Goal: Task Accomplishment & Management: Manage account settings

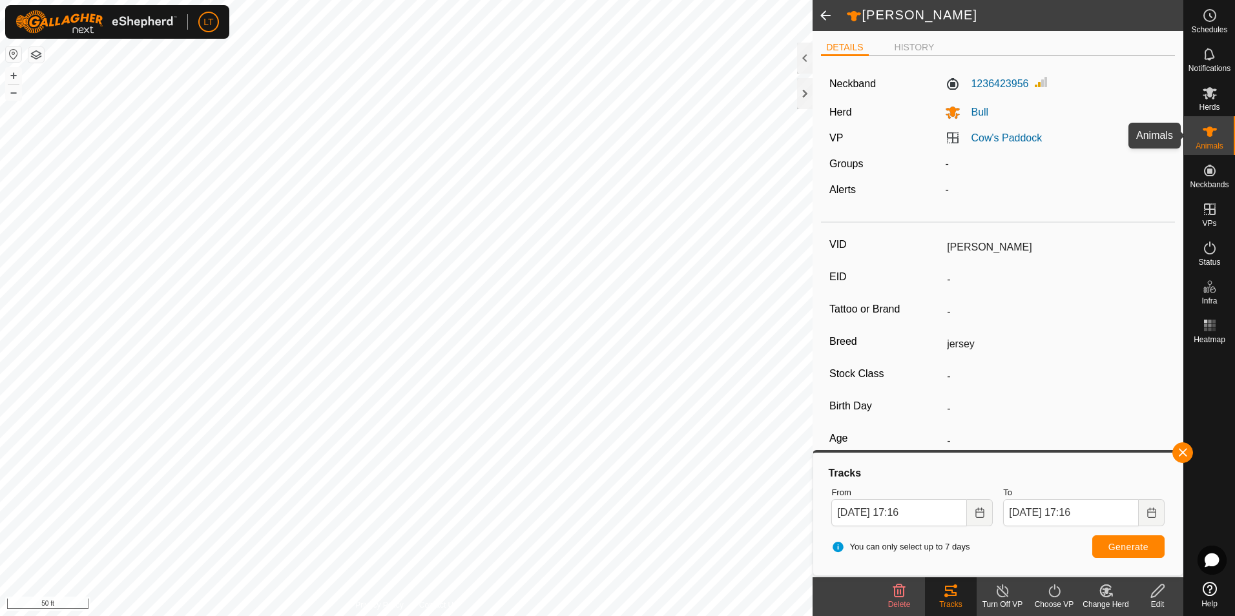
click at [1212, 125] on icon at bounding box center [1210, 132] width 16 height 16
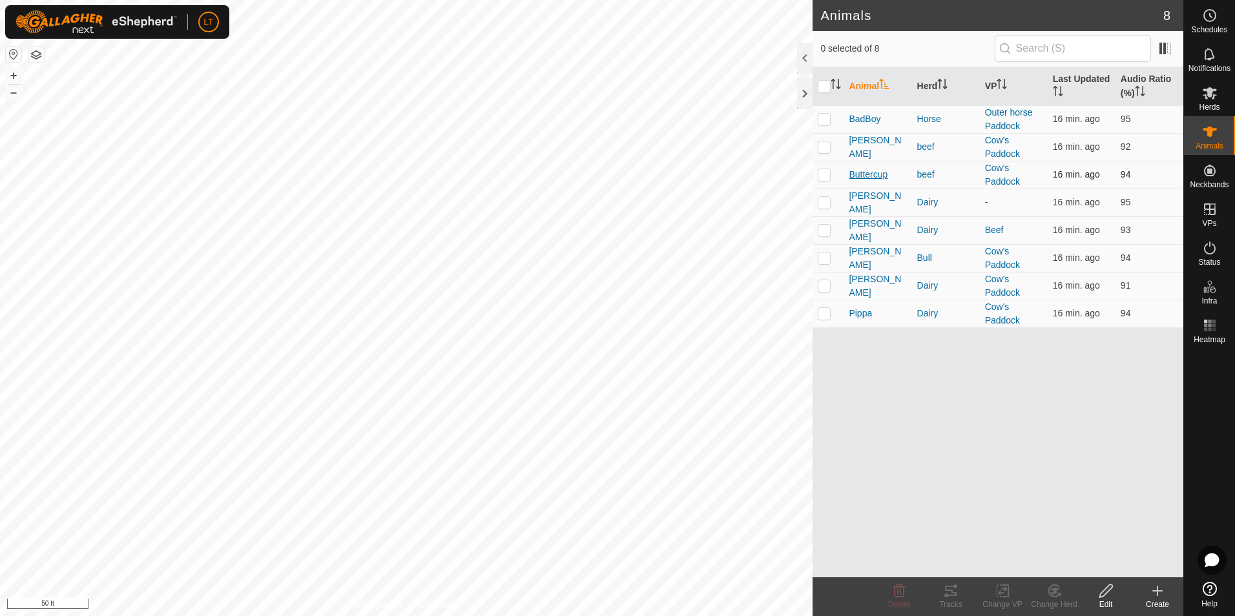
click at [858, 178] on span "Buttercup" at bounding box center [868, 175] width 39 height 14
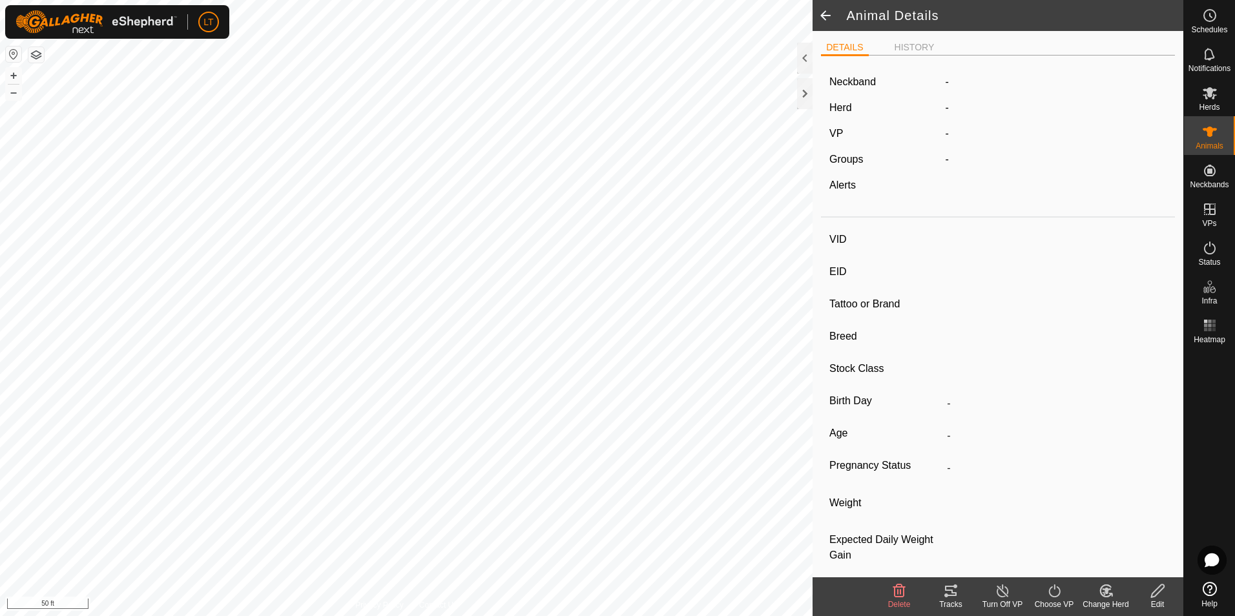
type input "Buttercup"
type input "-"
type input "Herford"
type input "-"
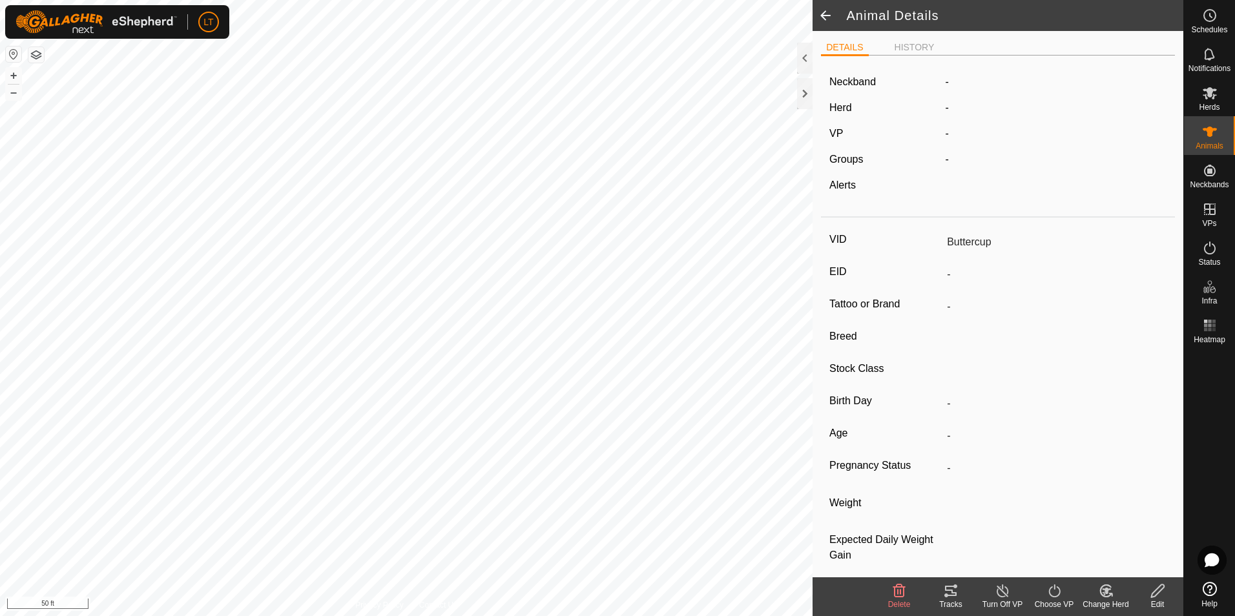
type input "Empty"
type input "0 kg"
type input "-"
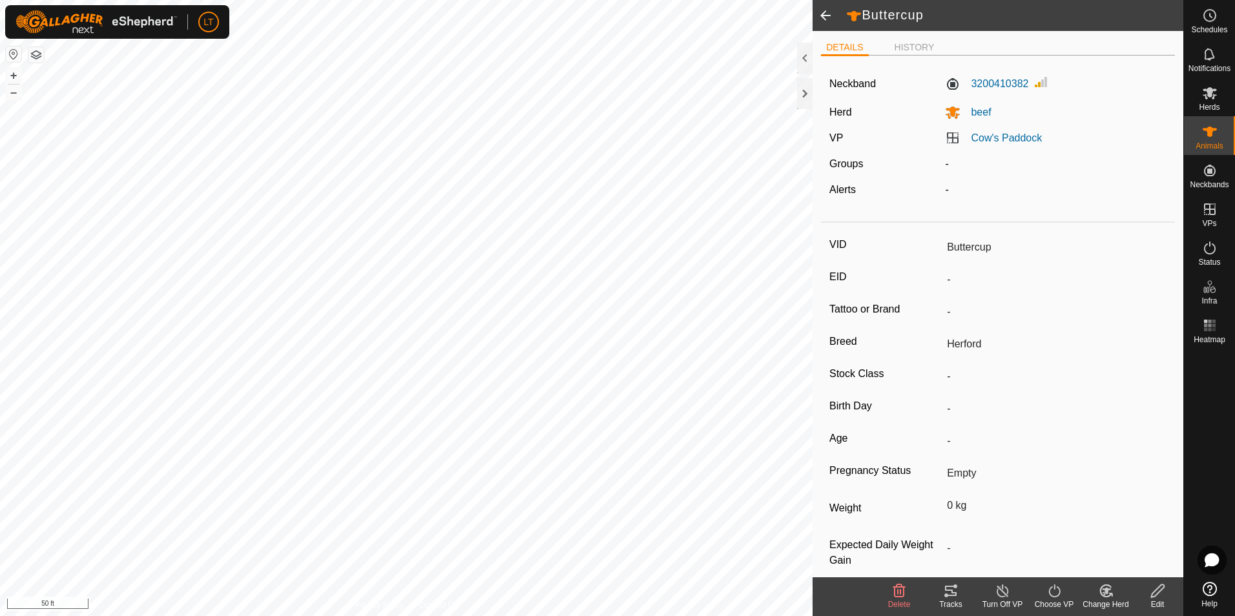
click at [1004, 599] on div "Turn Off VP" at bounding box center [1003, 605] width 52 height 12
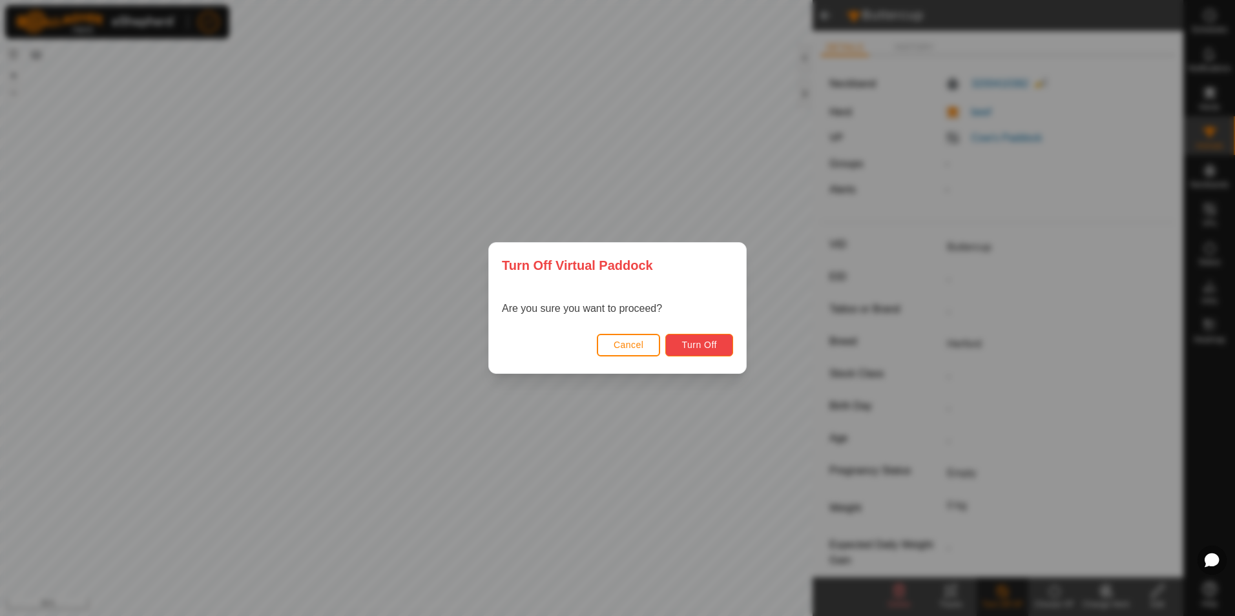
click at [725, 342] on button "Turn Off" at bounding box center [699, 345] width 68 height 23
